Goal: Task Accomplishment & Management: Complete application form

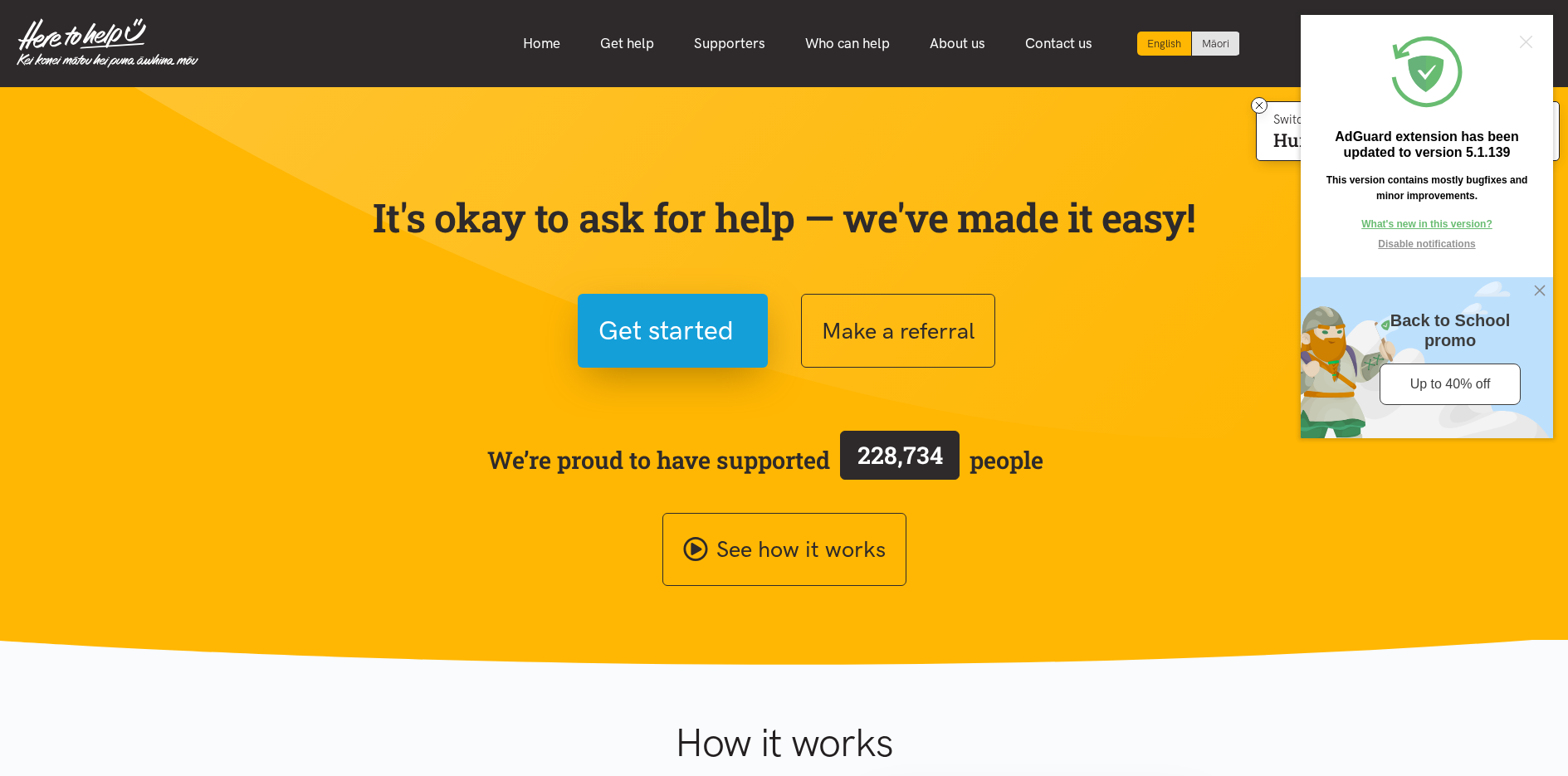
click at [1136, 543] on div "See how it works" at bounding box center [784, 550] width 830 height 74
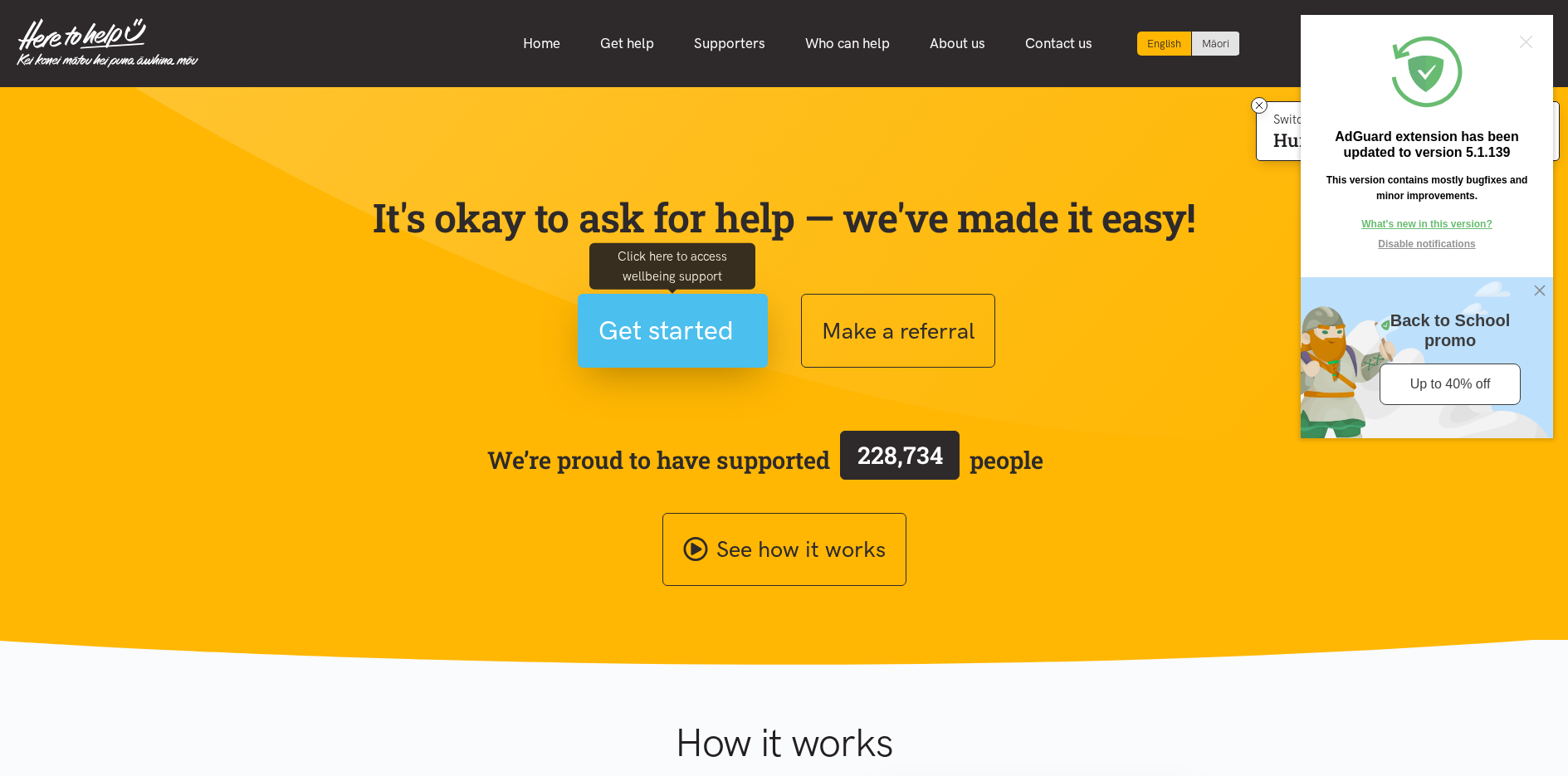
click at [728, 334] on span "Get started" at bounding box center [666, 331] width 135 height 43
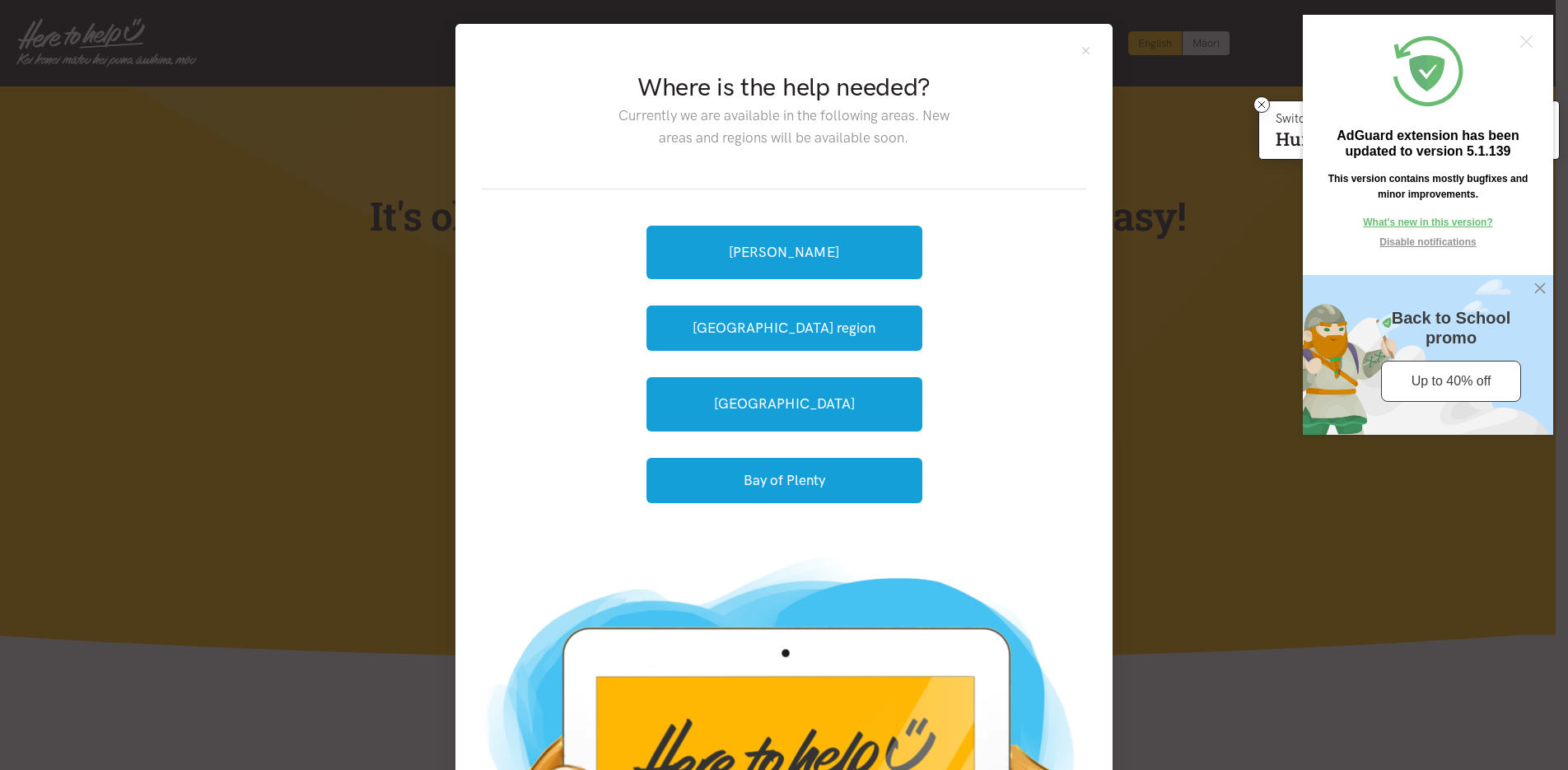
click at [1165, 327] on div "Where is the help needed? Currently we are available in the following areas. Ne…" at bounding box center [784, 385] width 1568 height 770
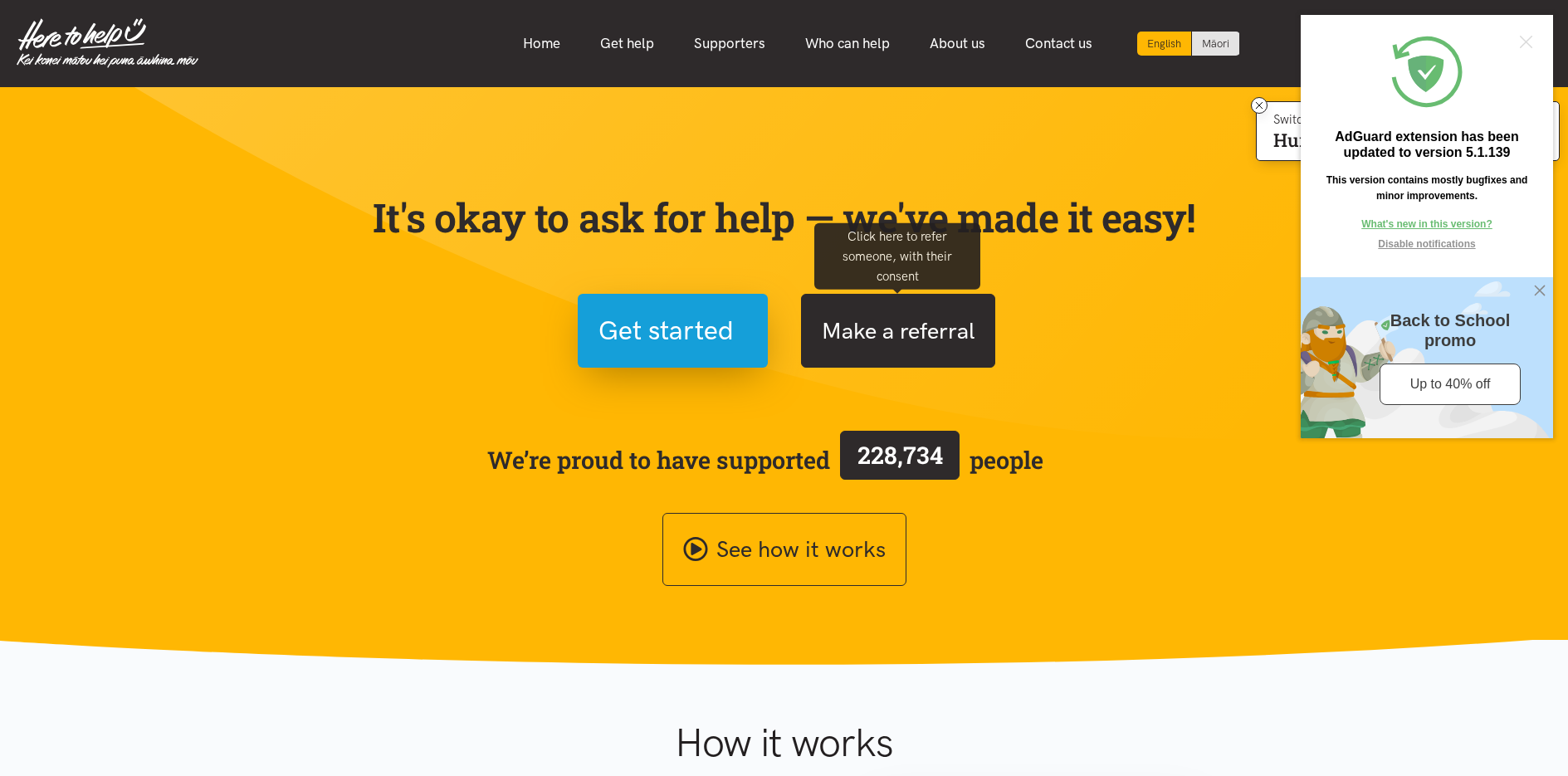
click at [919, 343] on button "Make a referral" at bounding box center [898, 331] width 194 height 74
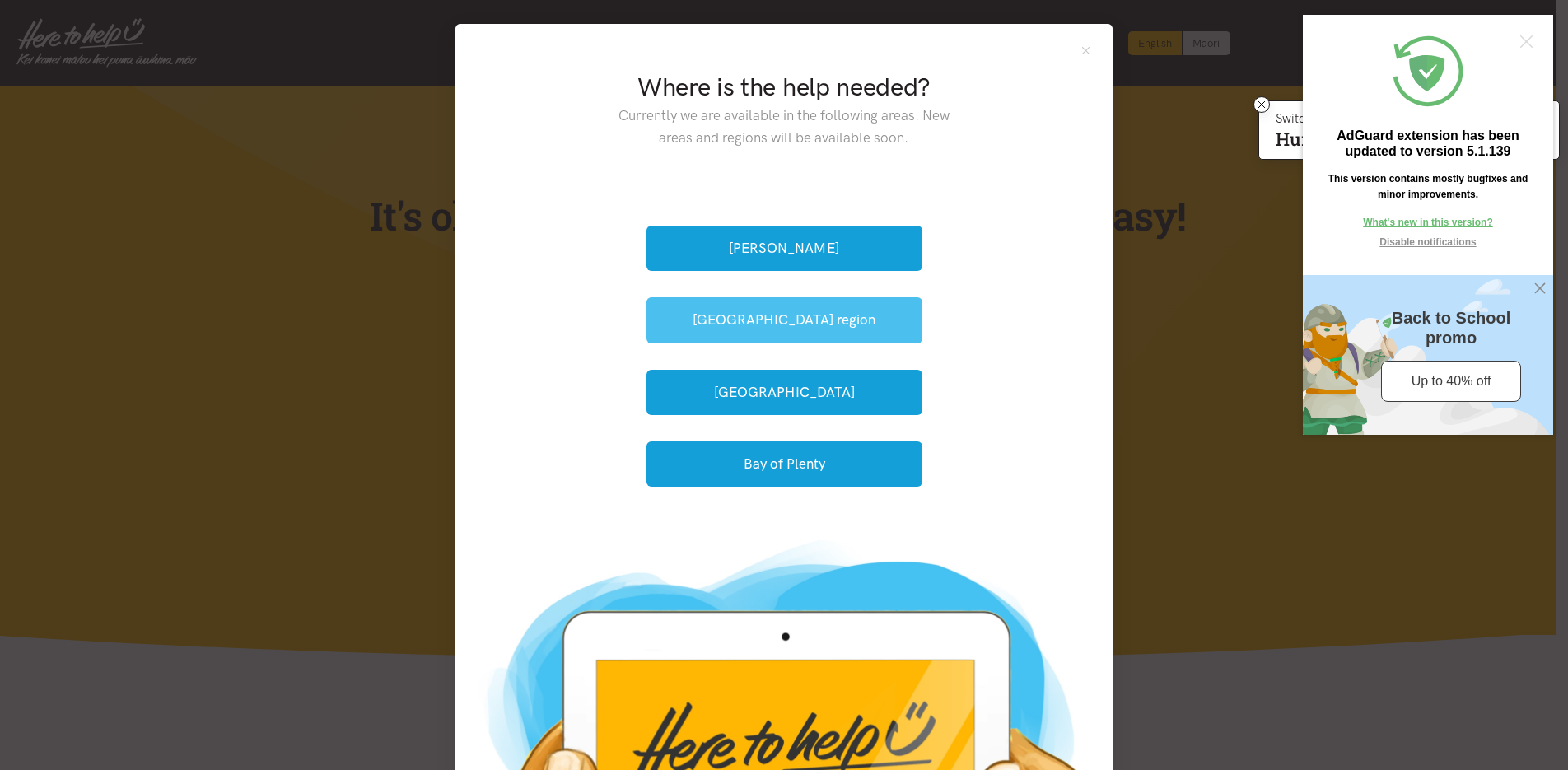
click at [850, 323] on button "[GEOGRAPHIC_DATA] region" at bounding box center [784, 320] width 276 height 45
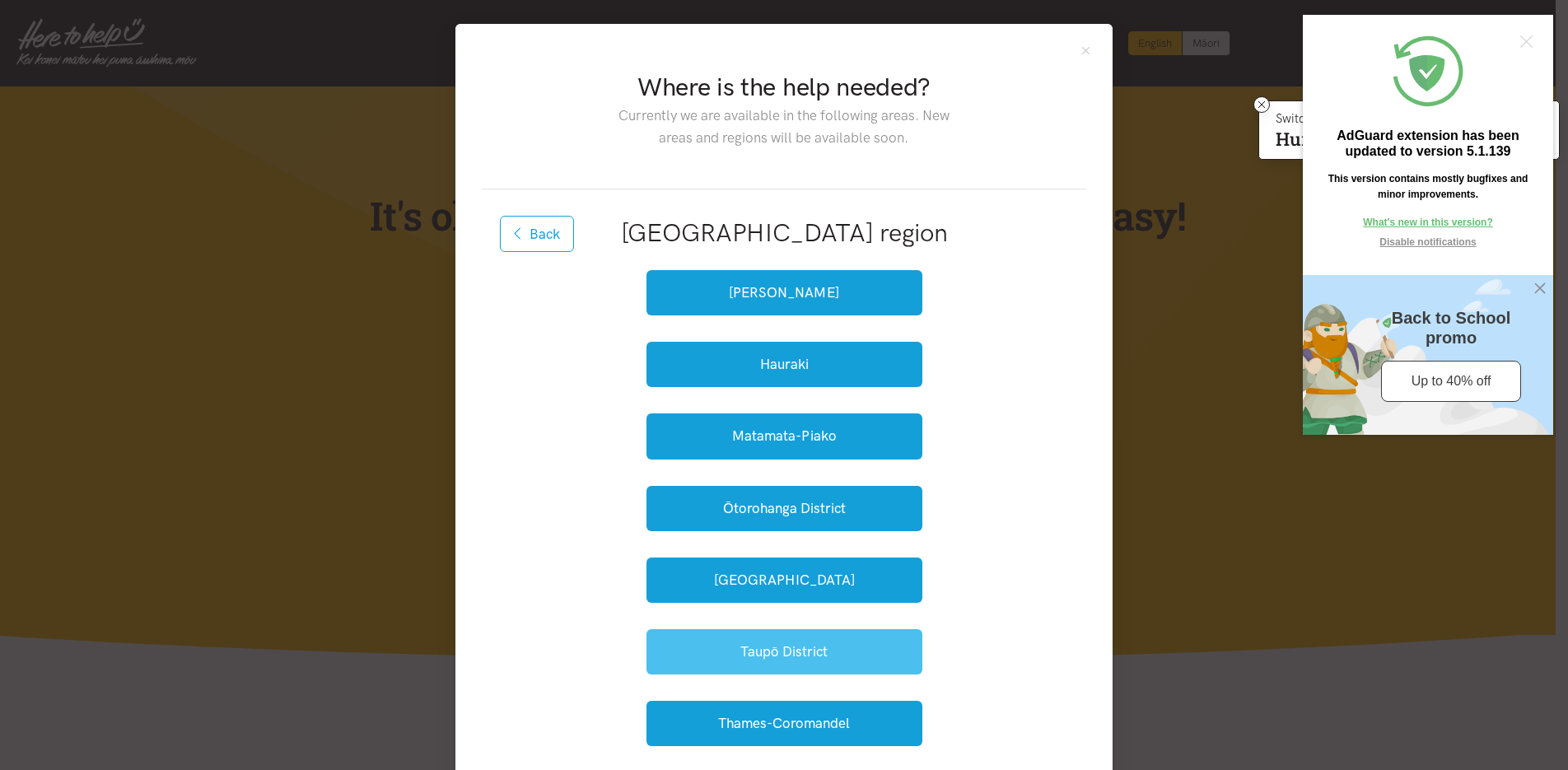
click at [839, 666] on button "Taupō District" at bounding box center [784, 651] width 276 height 45
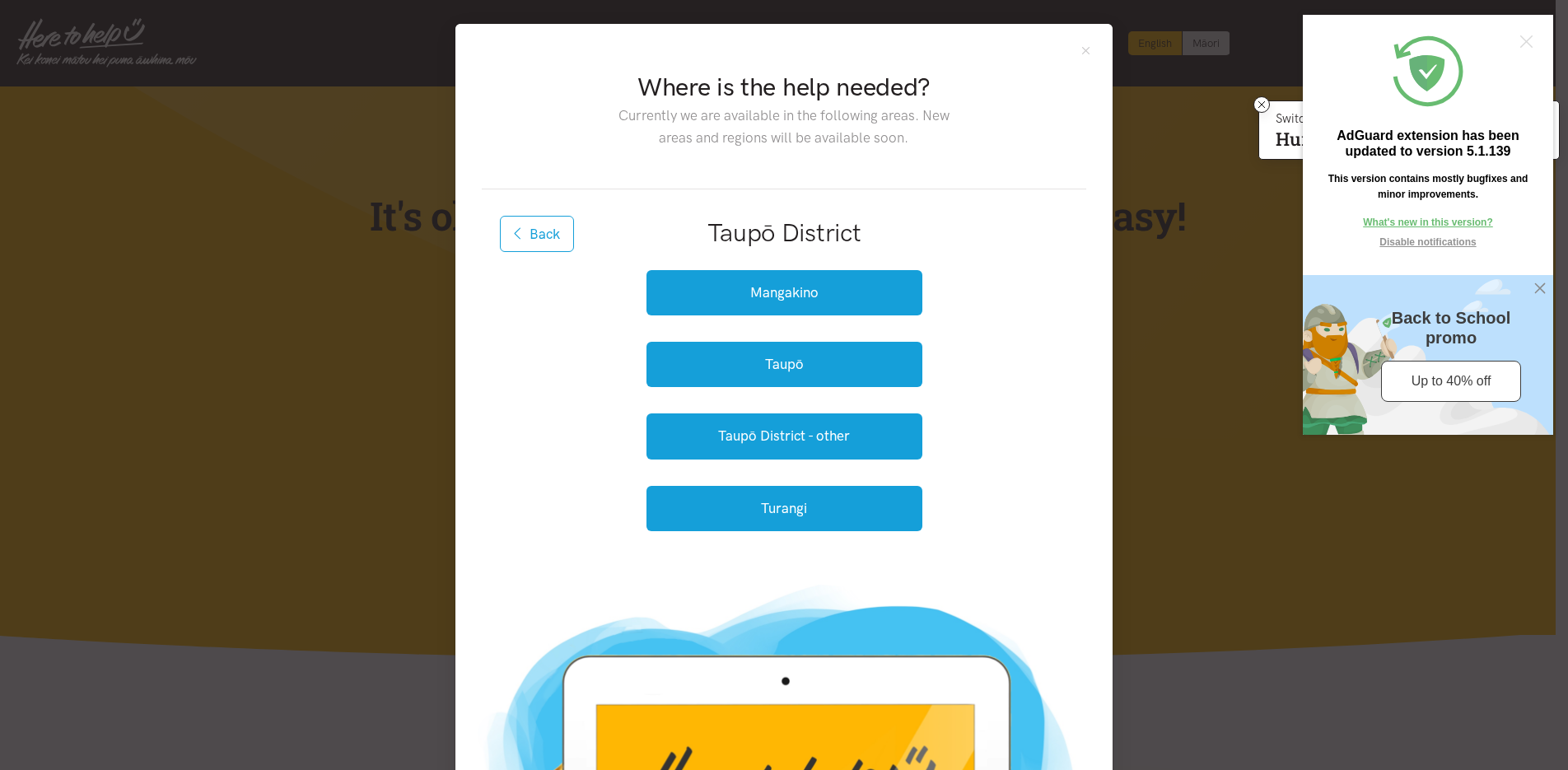
scroll to position [191, 0]
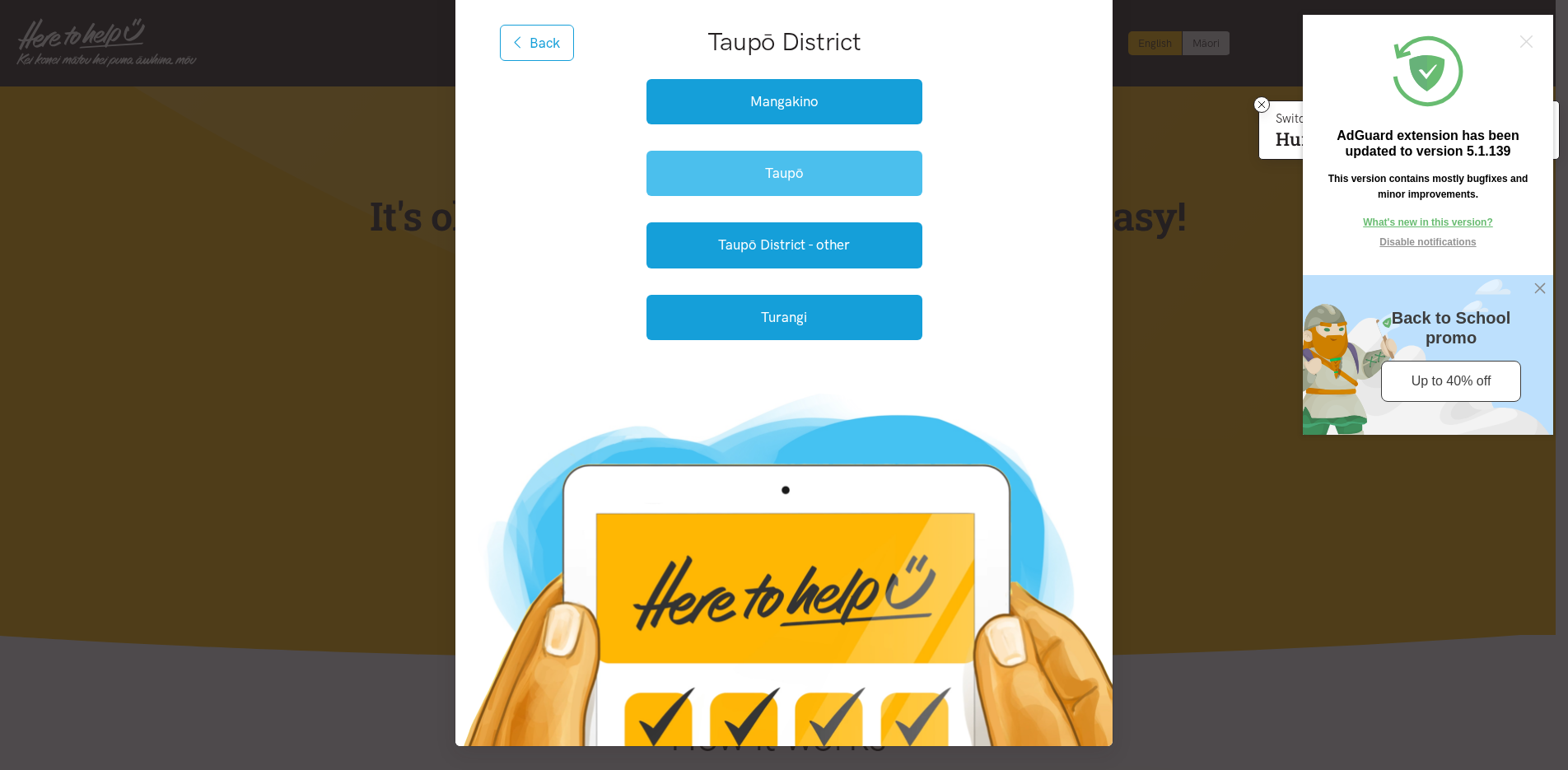
click at [852, 163] on button "Taupō" at bounding box center [784, 173] width 276 height 45
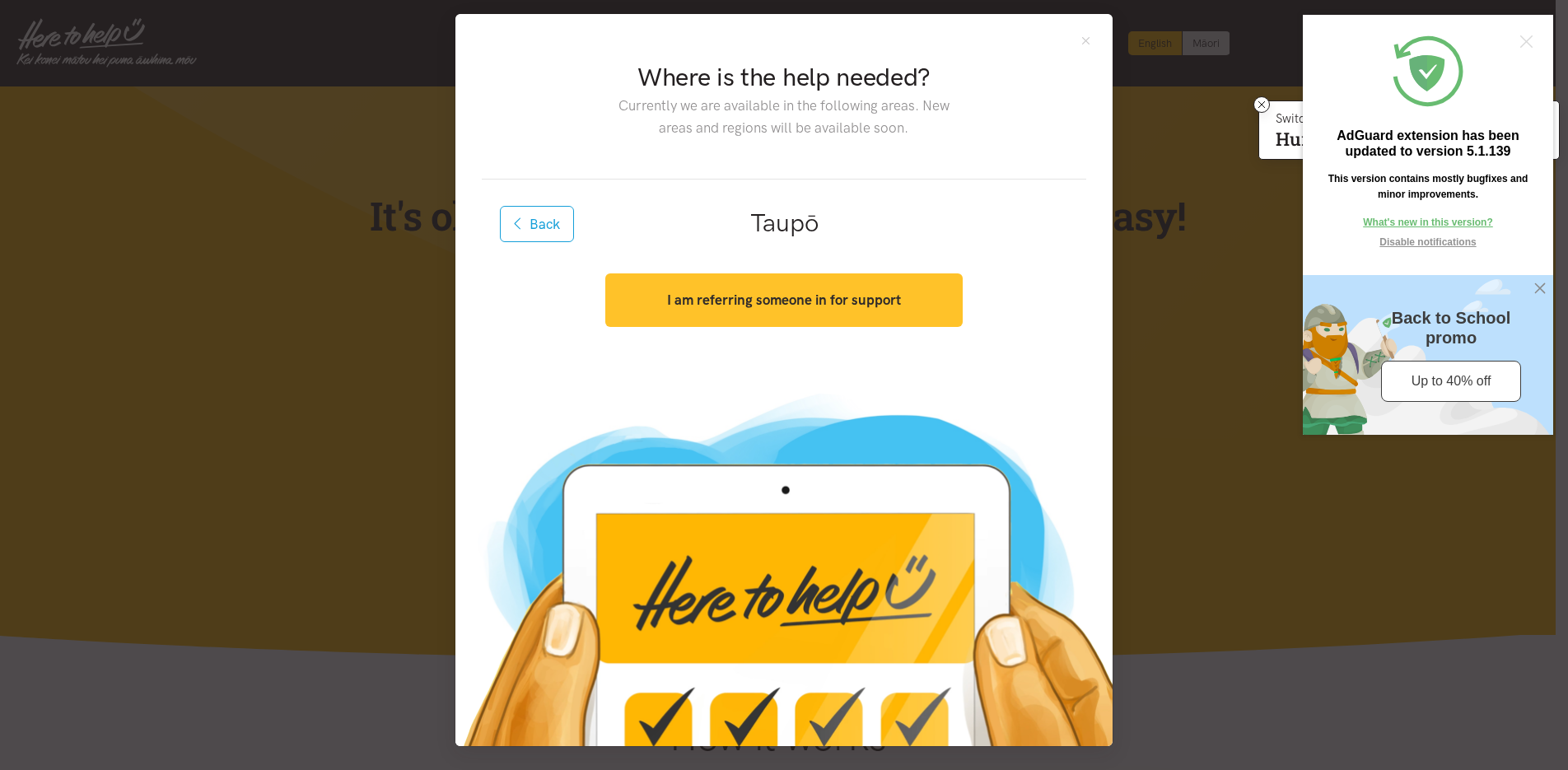
click at [795, 304] on strong "I am referring someone in for support" at bounding box center [784, 300] width 234 height 17
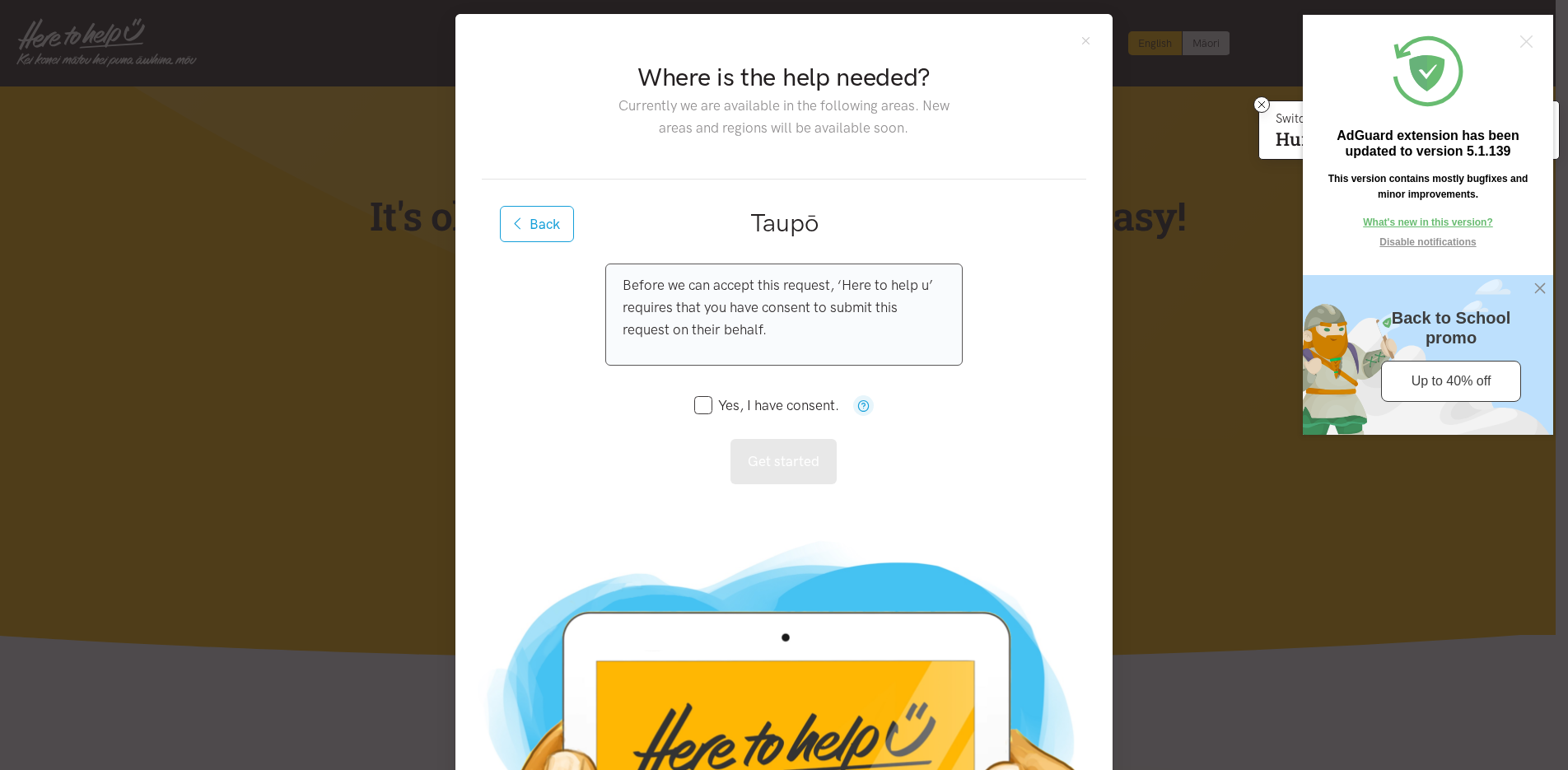
click at [833, 308] on p "Before we can accept this request, ‘Here to help u’ requires that you have cons…" at bounding box center [784, 309] width 322 height 68
click at [701, 406] on input "Yes, I have consent." at bounding box center [767, 405] width 145 height 14
checkbox input "true"
click at [756, 453] on button "Get started" at bounding box center [784, 461] width 107 height 45
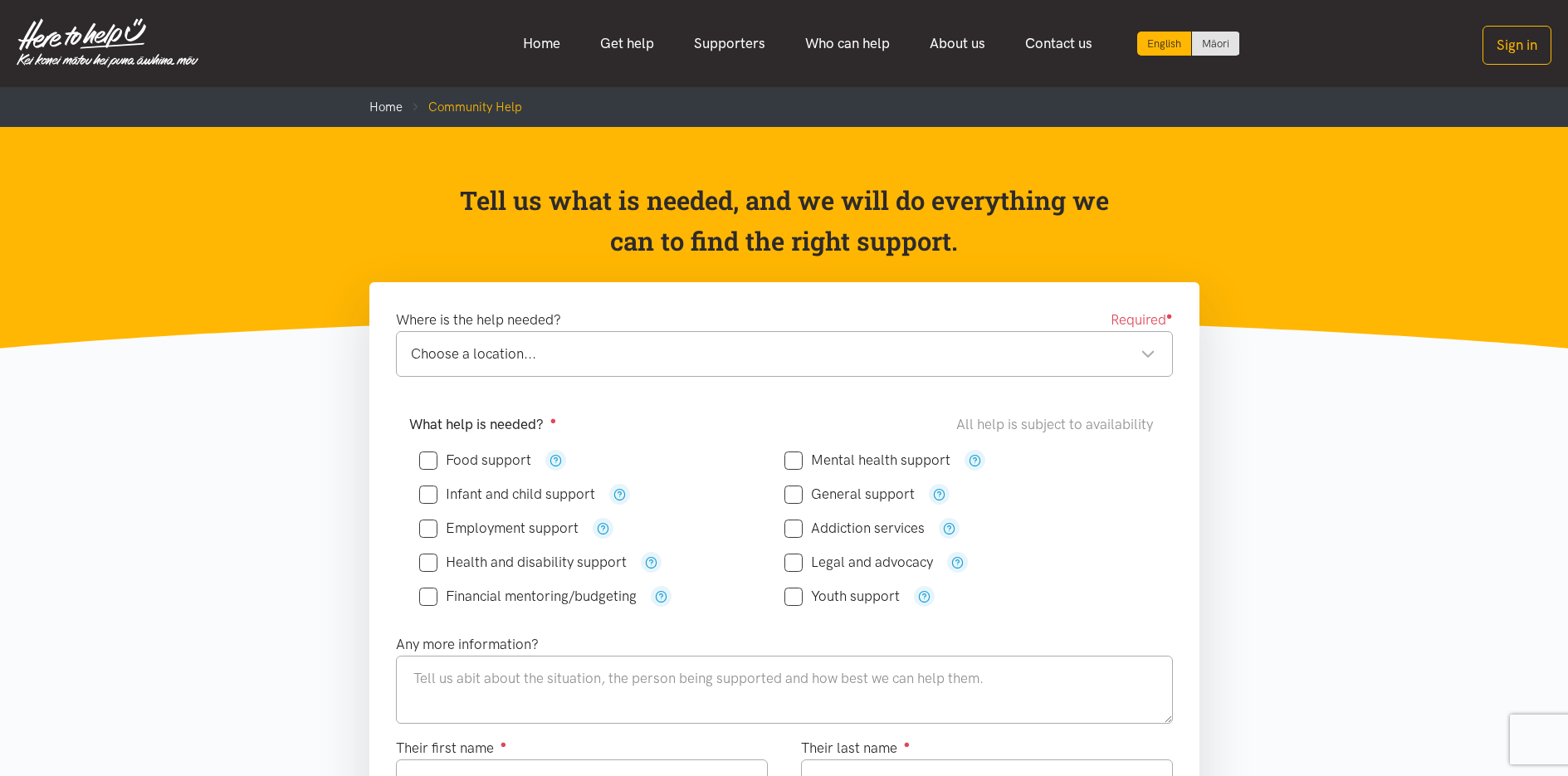
click at [591, 336] on div "Choose a location... Choose a location..." at bounding box center [784, 354] width 777 height 45
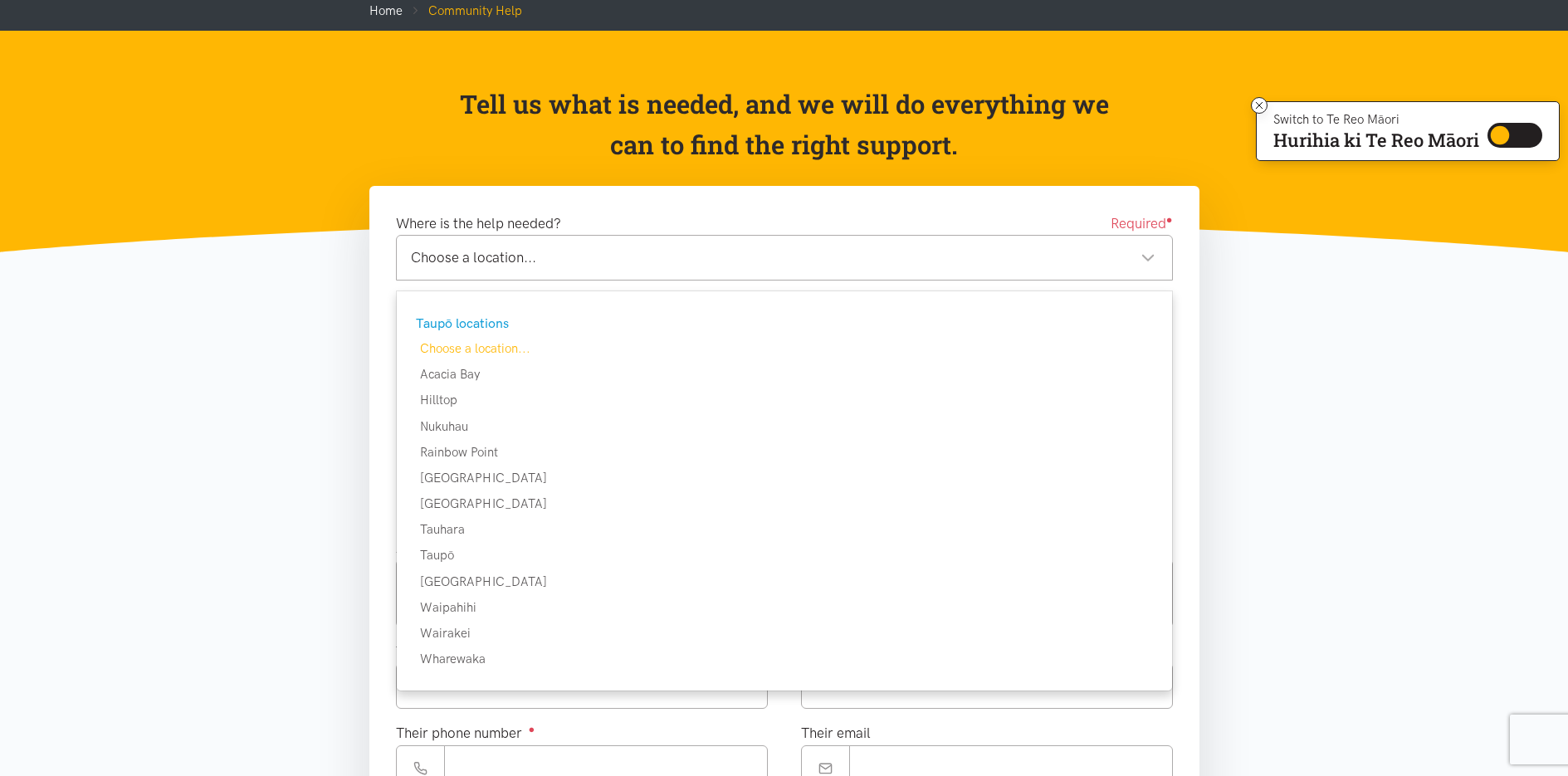
scroll to position [114, 0]
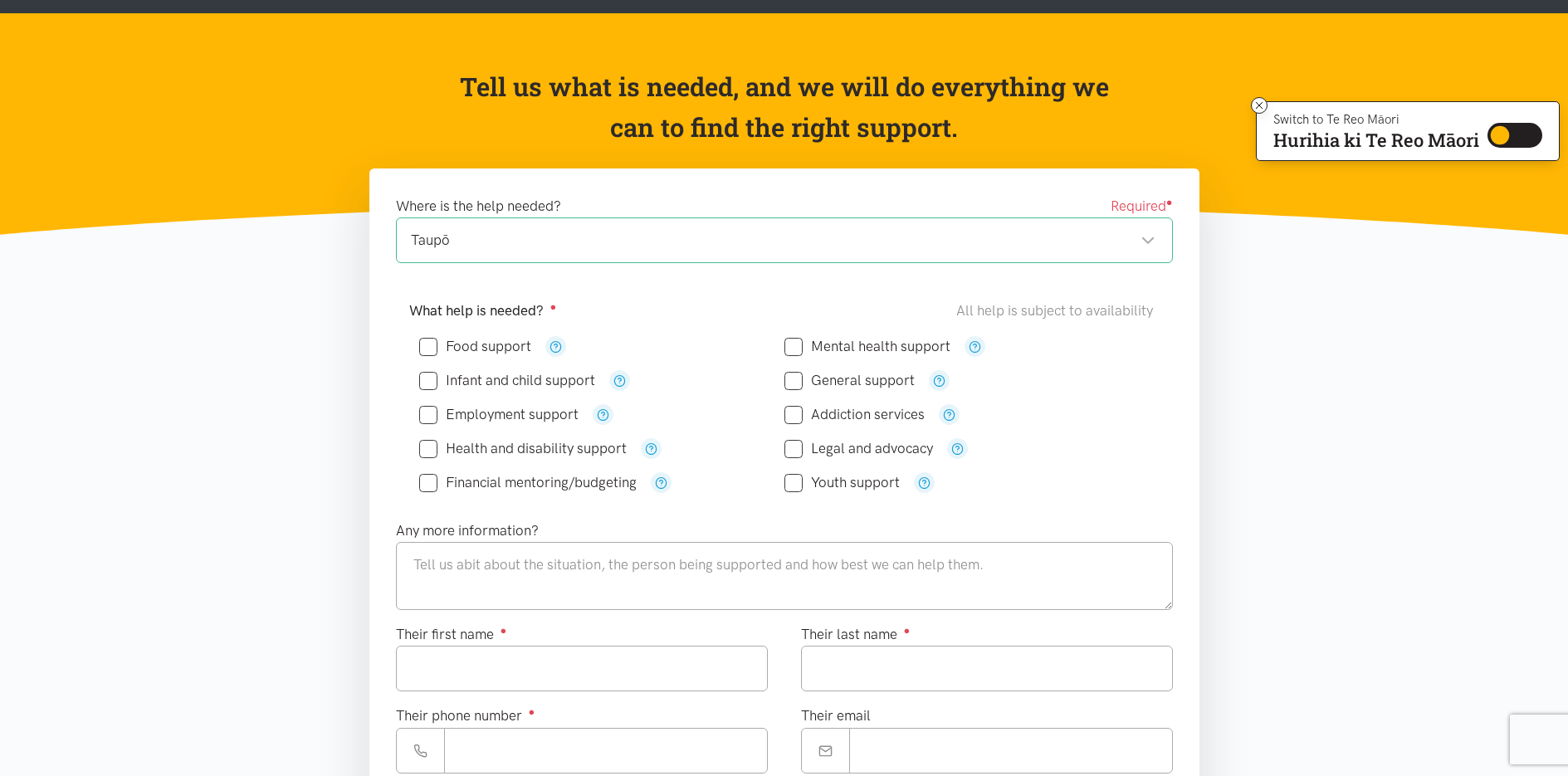
click at [477, 342] on input "Food support" at bounding box center [475, 346] width 112 height 14
checkbox input "true"
click at [552, 419] on input "Employment support" at bounding box center [499, 414] width 159 height 14
checkbox input "true"
click at [880, 378] on input "General support" at bounding box center [849, 381] width 131 height 14
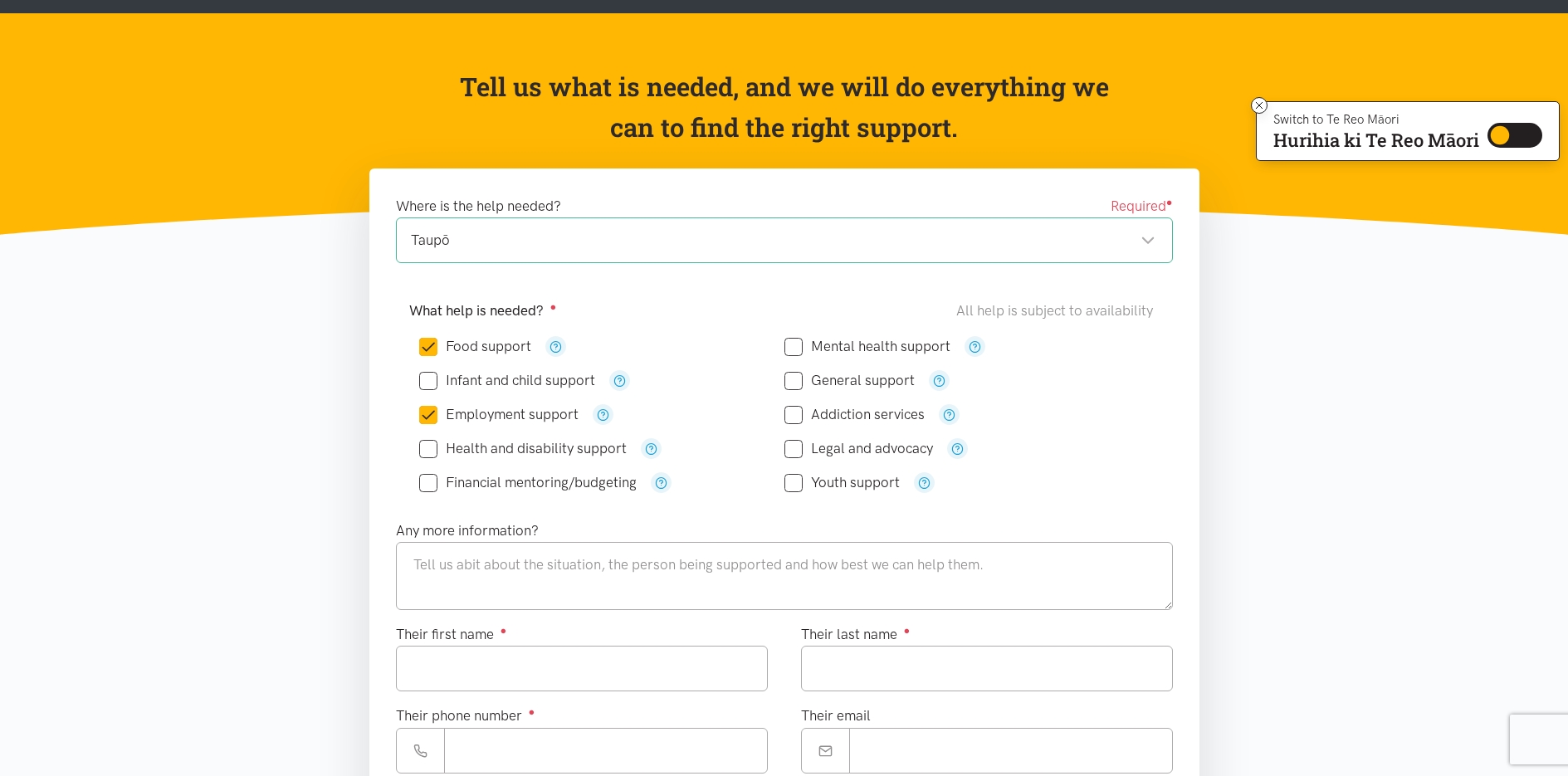
checkbox input "true"
click at [443, 569] on textarea at bounding box center [784, 577] width 777 height 69
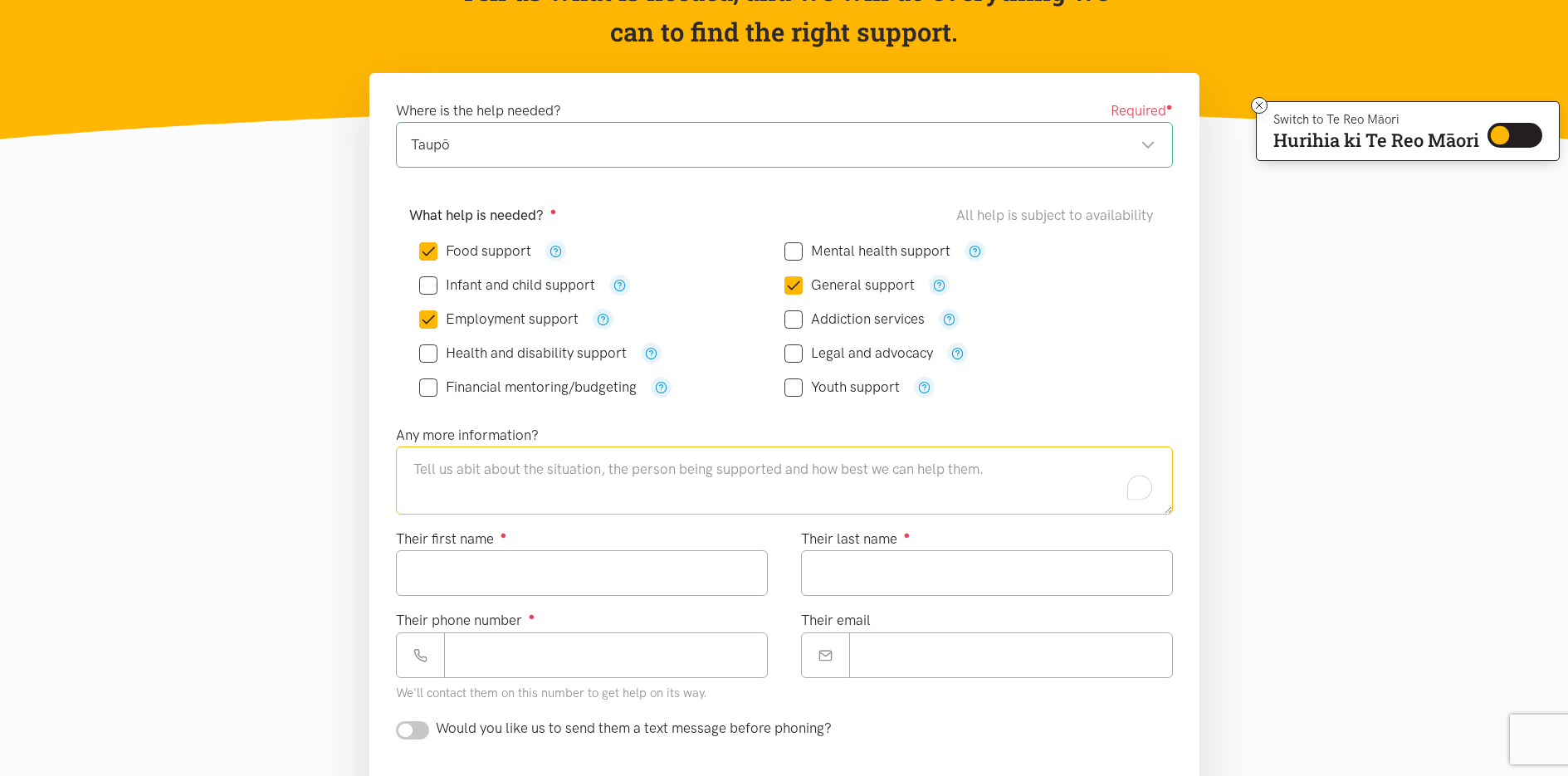
scroll to position [210, 0]
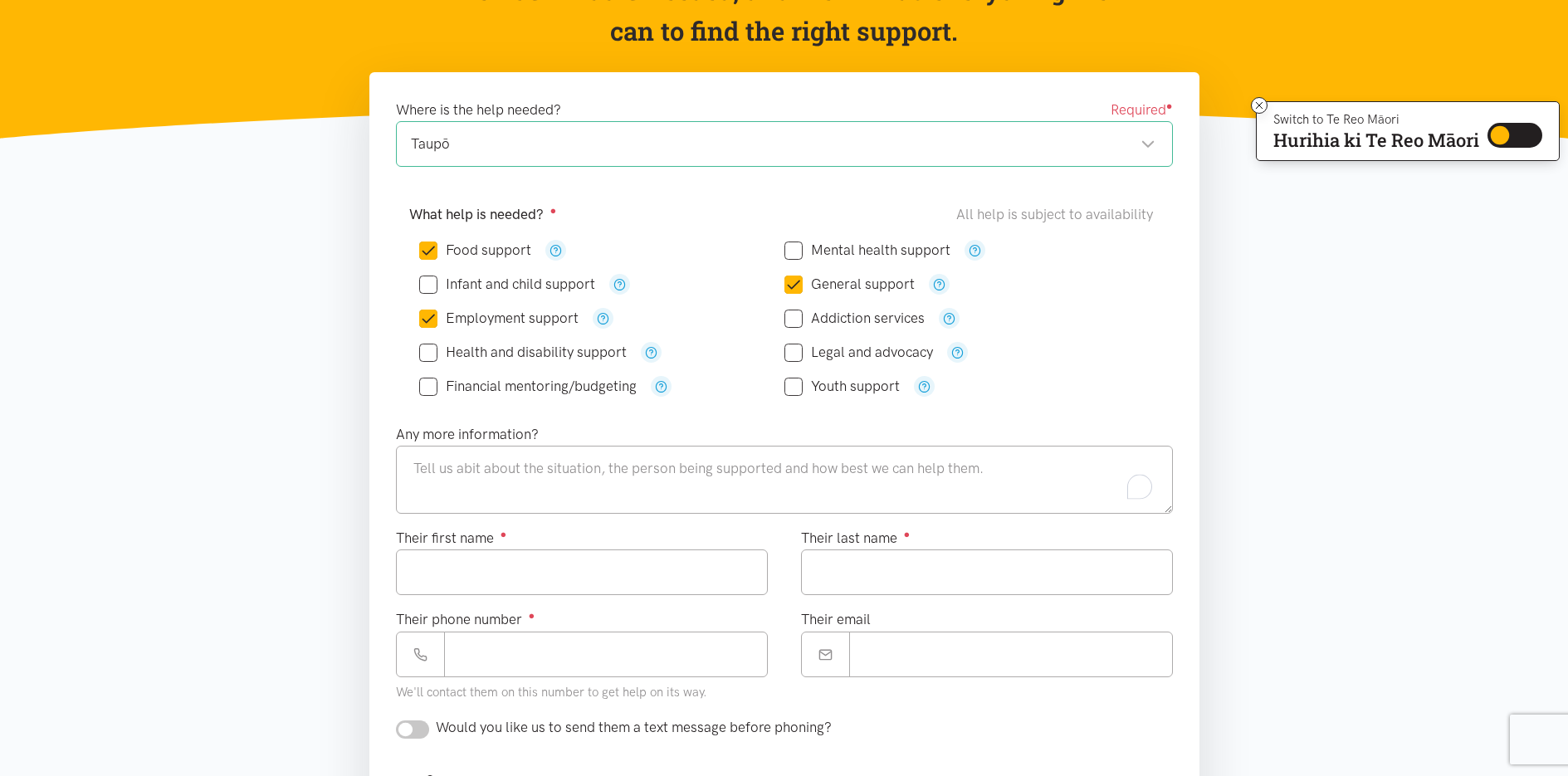
click at [1220, 498] on section "Where is the help needed? Required ● Taupō Taupō Taupō locations Choose a locat…" at bounding box center [784, 694] width 1568 height 1243
click at [357, 332] on div "Where is the help needed? Required ● Taupō Taupō Taupō locations Choose a locat…" at bounding box center [784, 641] width 864 height 1137
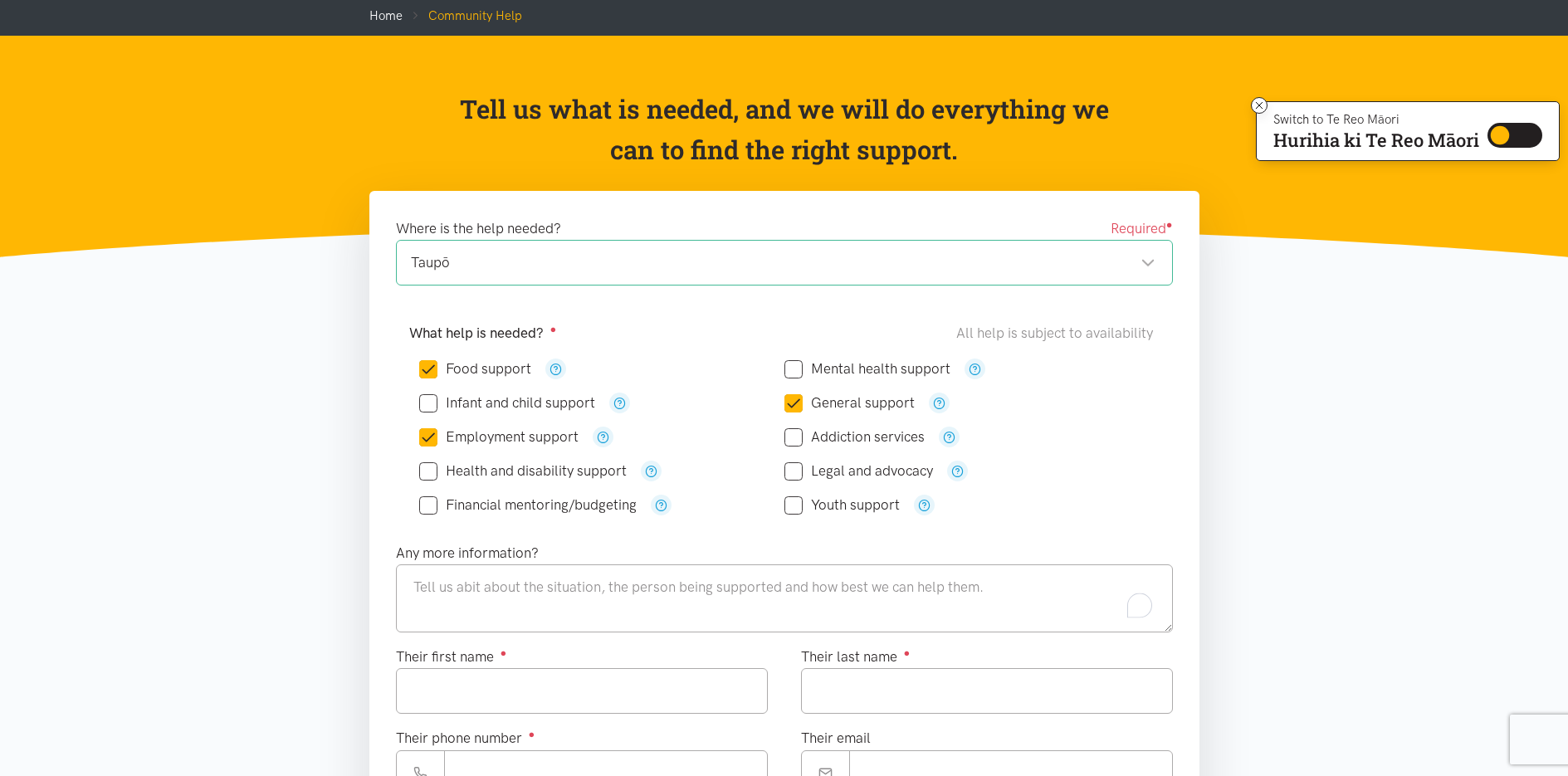
scroll to position [0, 0]
